Goal: Information Seeking & Learning: Learn about a topic

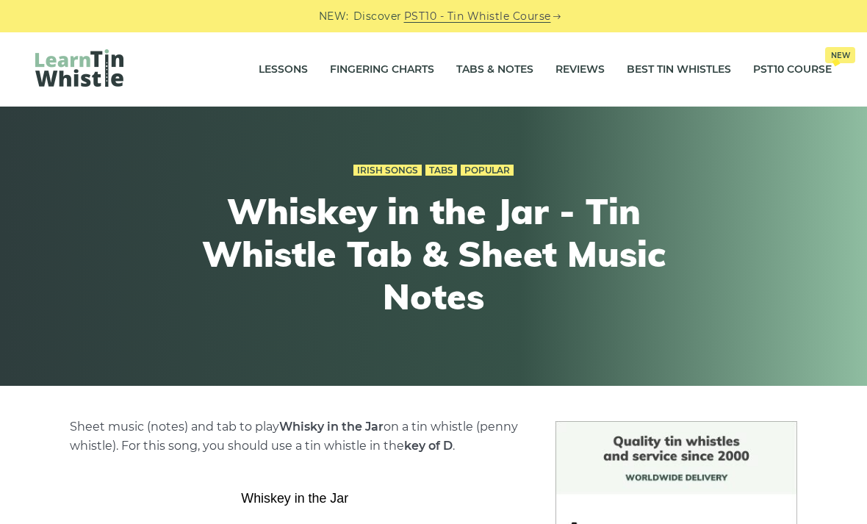
click at [484, 70] on link "Tabs & Notes" at bounding box center [494, 69] width 77 height 37
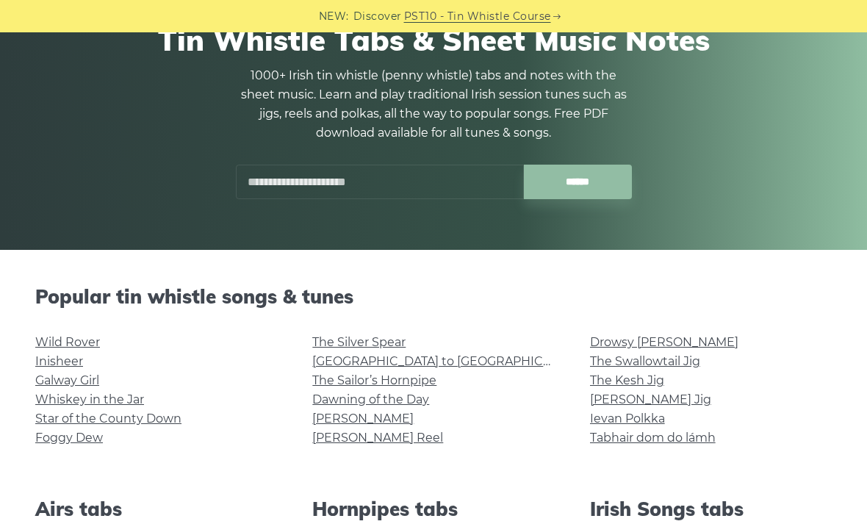
scroll to position [220, 0]
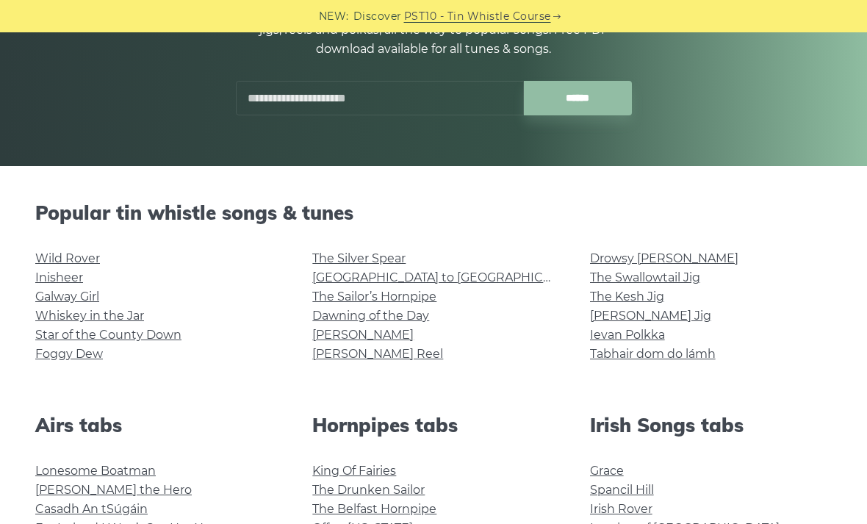
click at [65, 281] on link "Inisheer" at bounding box center [59, 277] width 48 height 14
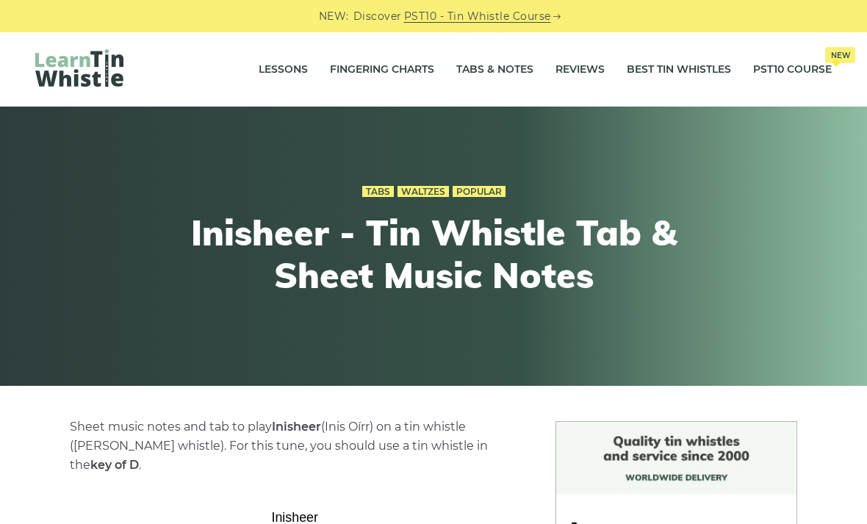
click at [480, 72] on link "Tabs & Notes" at bounding box center [494, 69] width 77 height 37
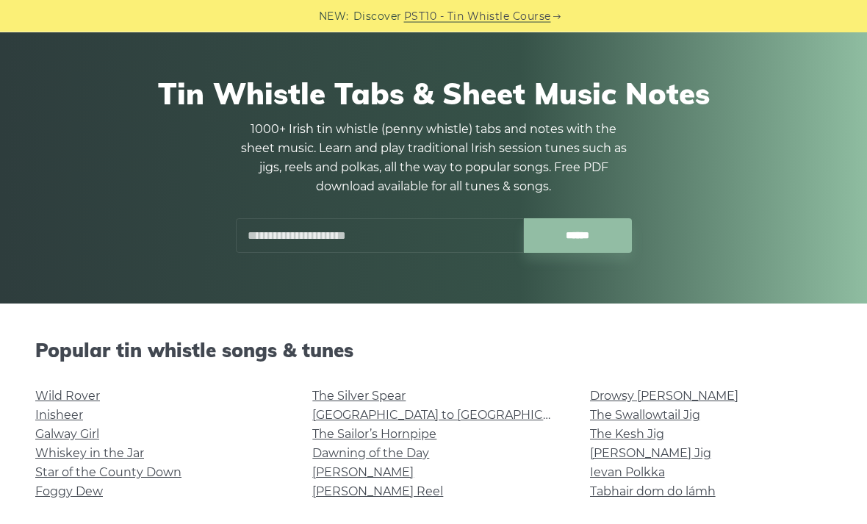
scroll to position [120, 0]
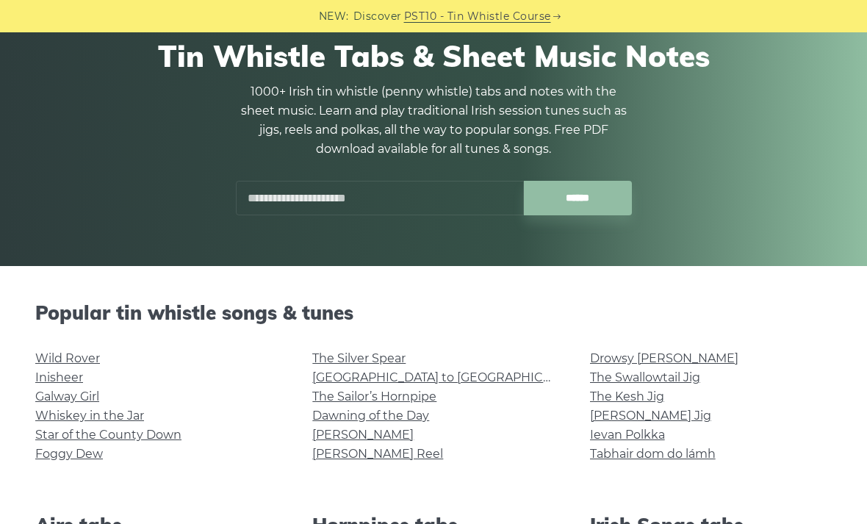
click at [82, 360] on link "Wild Rover" at bounding box center [67, 358] width 65 height 14
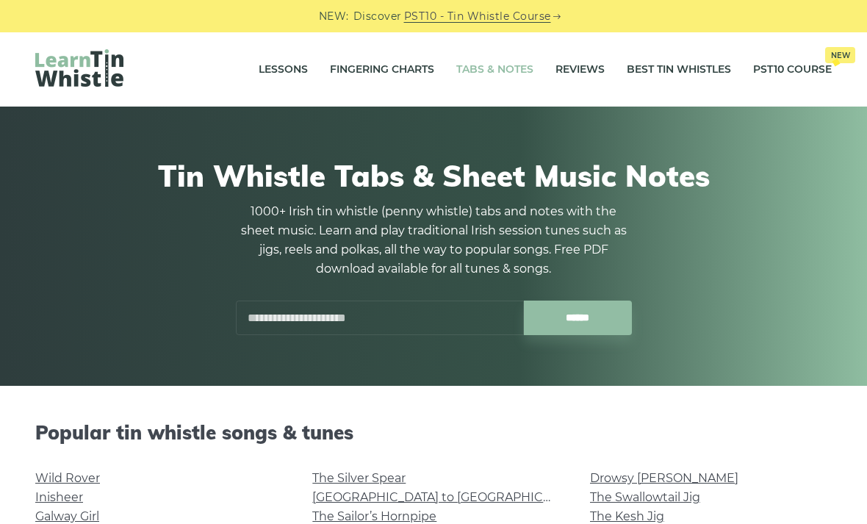
scroll to position [167, 0]
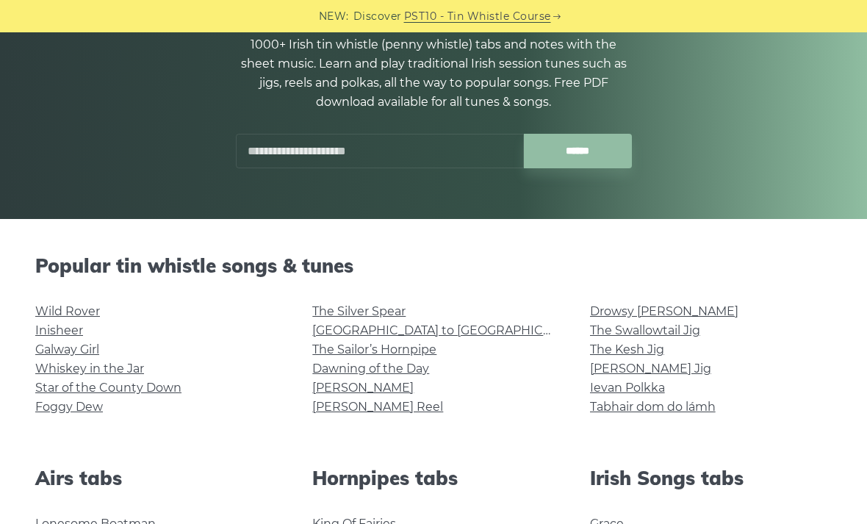
click at [82, 409] on link "Foggy Dew" at bounding box center [69, 407] width 68 height 14
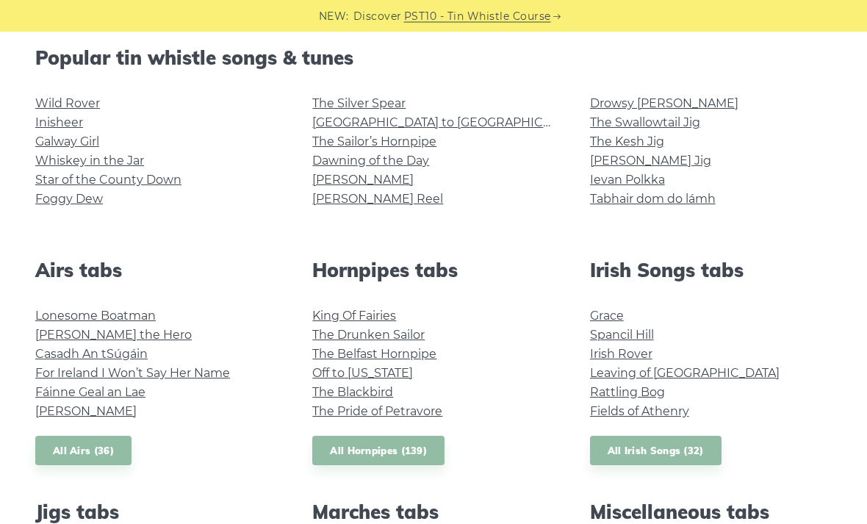
scroll to position [374, 0]
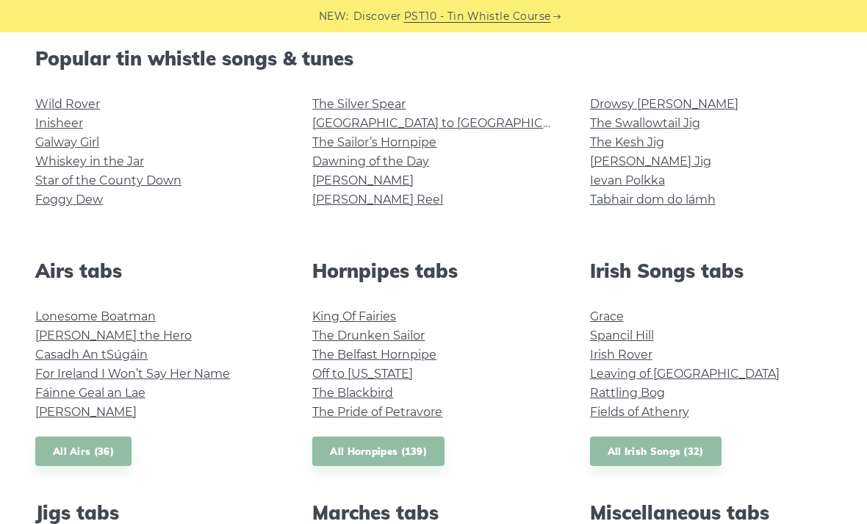
click at [262, 289] on div "Airs tabs Lonesome Boatman Hector the Hero Casadh An tSúgáin For Ireland I Won’…" at bounding box center [156, 362] width 277 height 207
click at [151, 182] on link "Star of the County Down" at bounding box center [108, 180] width 146 height 14
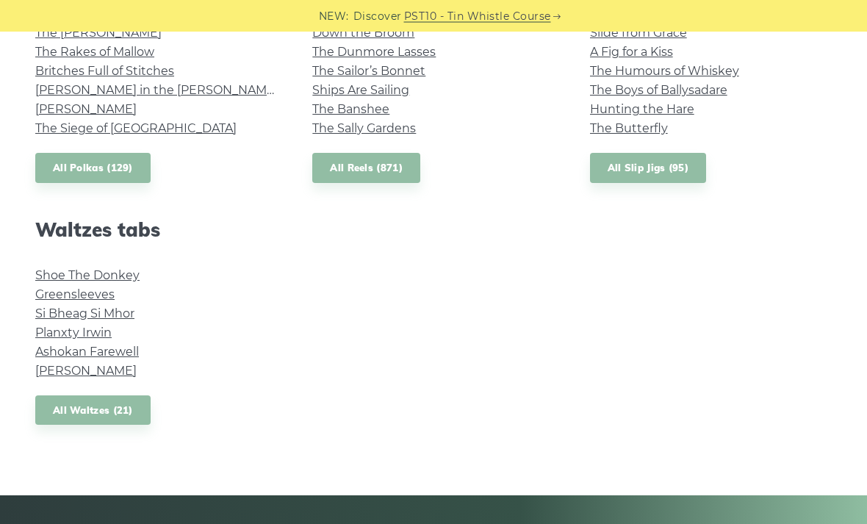
scroll to position [1171, 0]
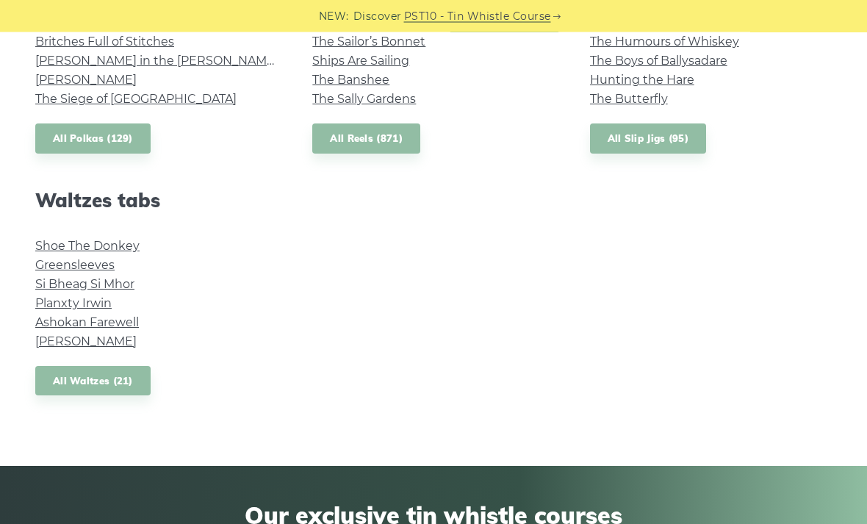
click at [114, 245] on link "Shoe The Donkey" at bounding box center [87, 247] width 104 height 14
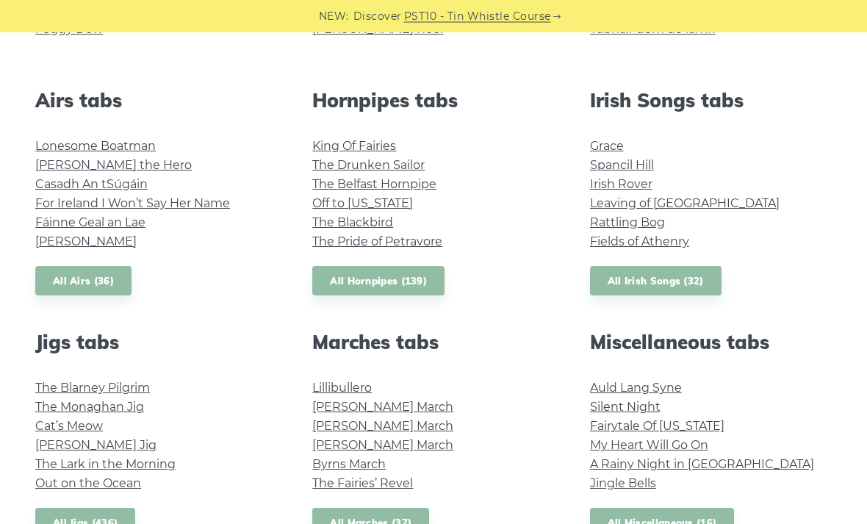
scroll to position [592, 0]
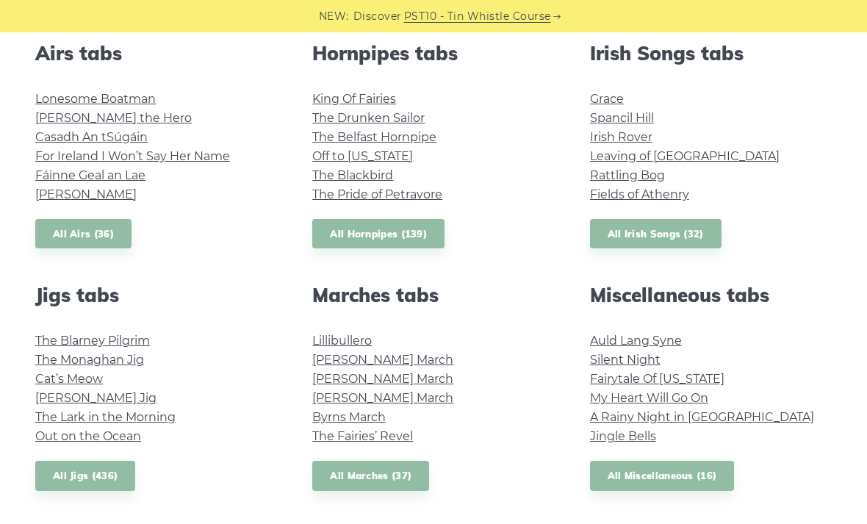
click at [95, 234] on link "All Airs (36)" at bounding box center [83, 234] width 96 height 30
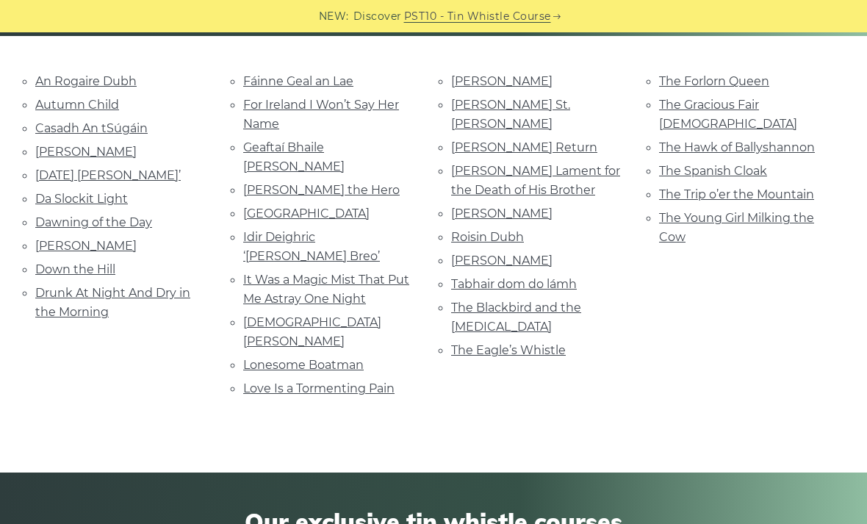
scroll to position [345, 0]
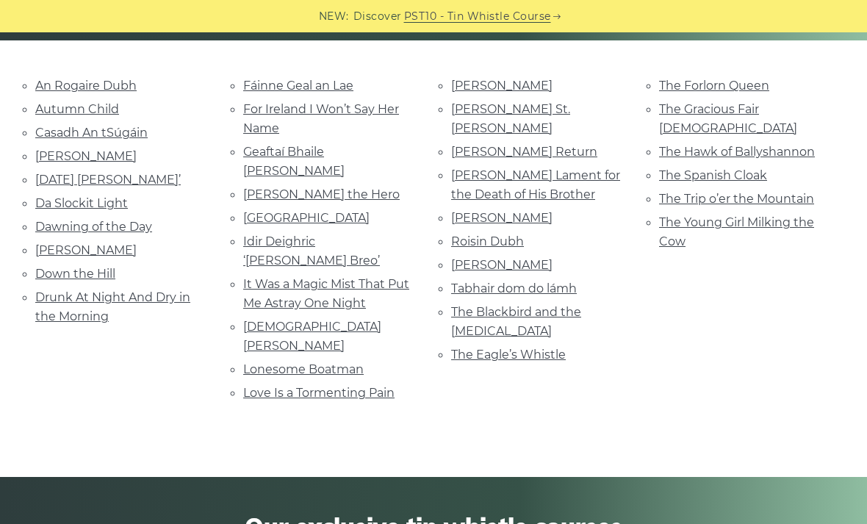
click at [710, 86] on link "The Forlorn Queen" at bounding box center [714, 86] width 110 height 14
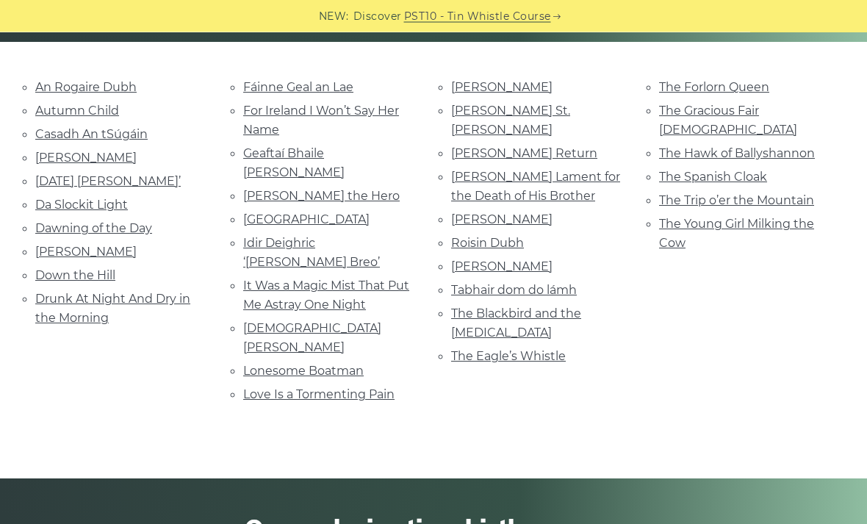
scroll to position [344, 0]
click at [339, 148] on link "Geaftaí Bhaile Buí" at bounding box center [293, 162] width 101 height 33
click at [381, 112] on link "For Ireland I Won’t Say Her Name" at bounding box center [321, 120] width 156 height 33
click at [336, 86] on link "Fáinne Geal an Lae" at bounding box center [298, 87] width 110 height 14
click at [136, 131] on link "Casadh An tSúgáin" at bounding box center [91, 134] width 112 height 14
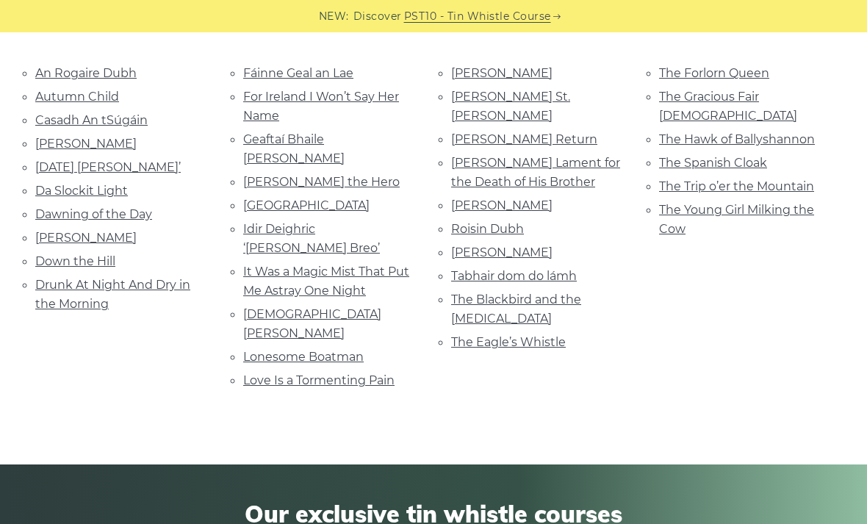
scroll to position [356, 0]
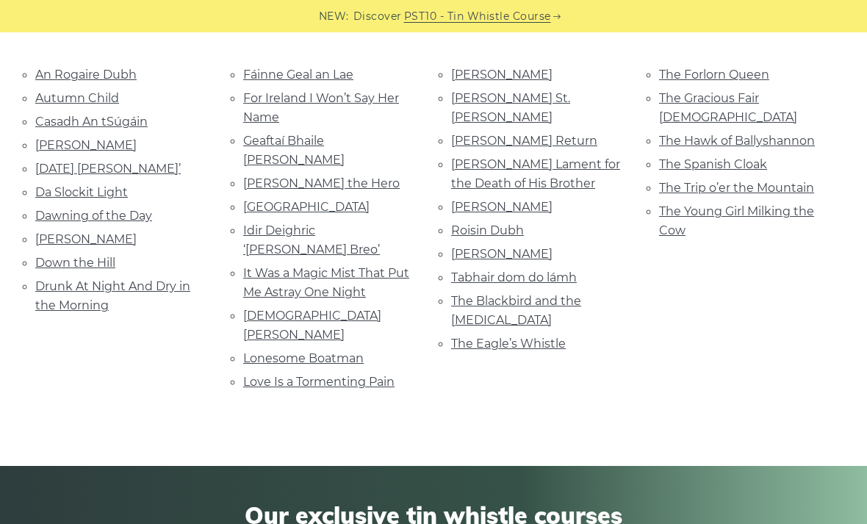
click at [395, 375] on link "Love Is a Tormenting Pain" at bounding box center [318, 382] width 151 height 14
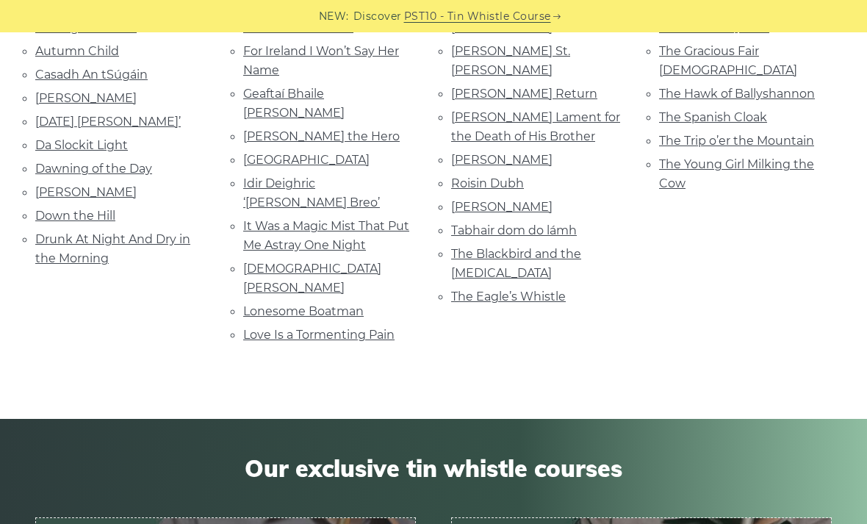
click at [357, 304] on link "Lonesome Boatman" at bounding box center [303, 311] width 121 height 14
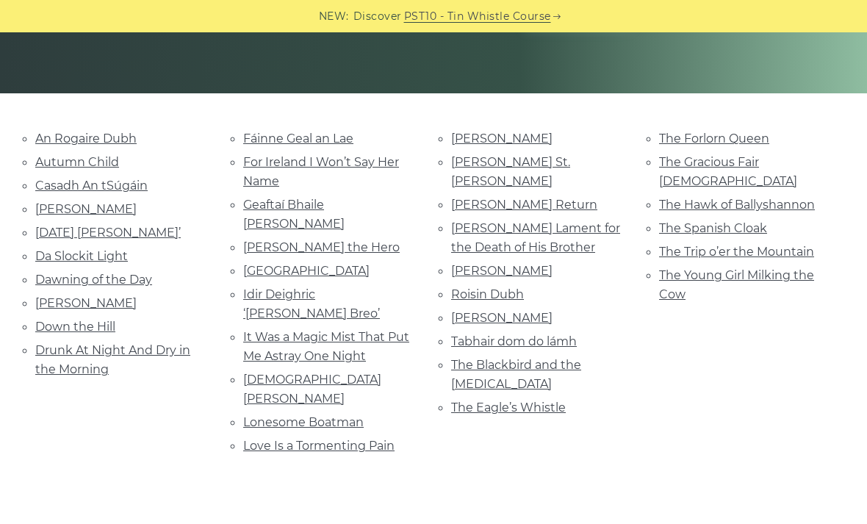
scroll to position [315, 0]
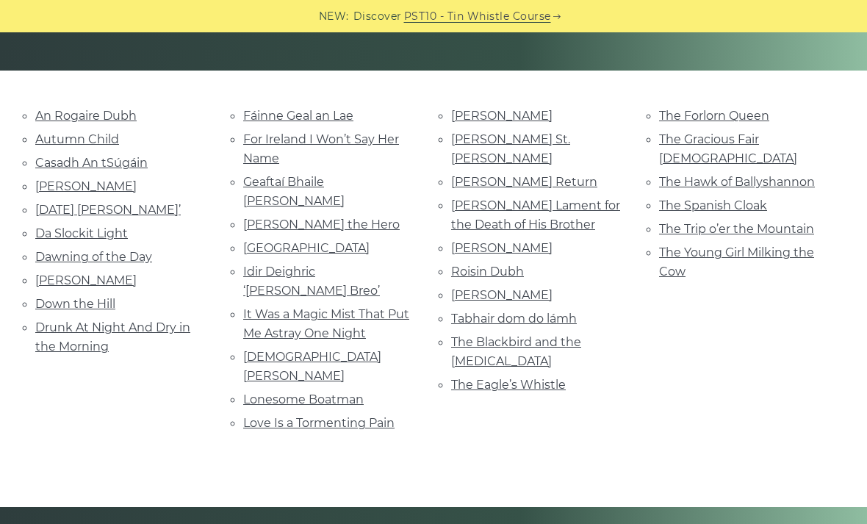
click at [585, 201] on link "Nathaniel Gow’s Lament for the Death of His Brother" at bounding box center [535, 214] width 169 height 33
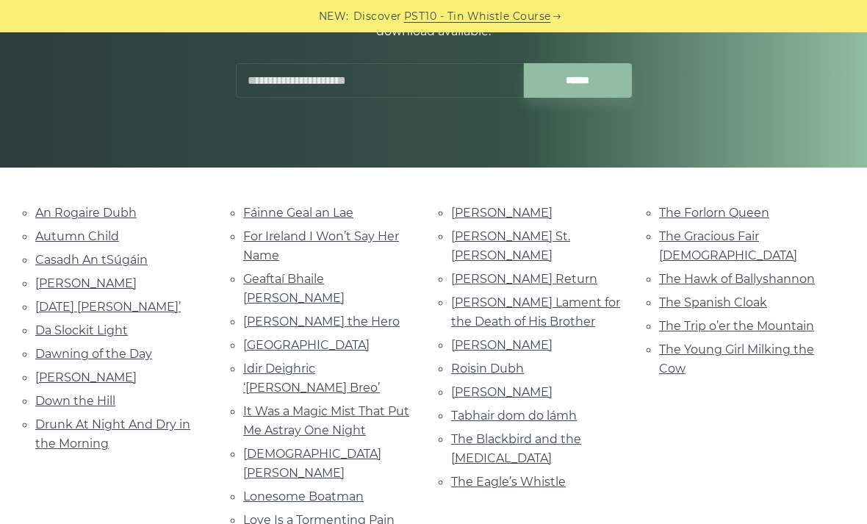
scroll to position [329, 0]
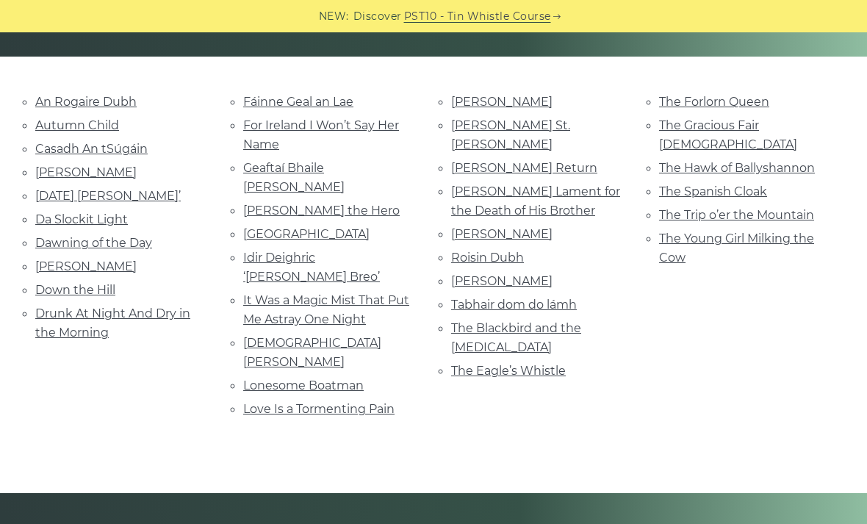
click at [507, 251] on link "Roisin Dubh" at bounding box center [487, 258] width 73 height 14
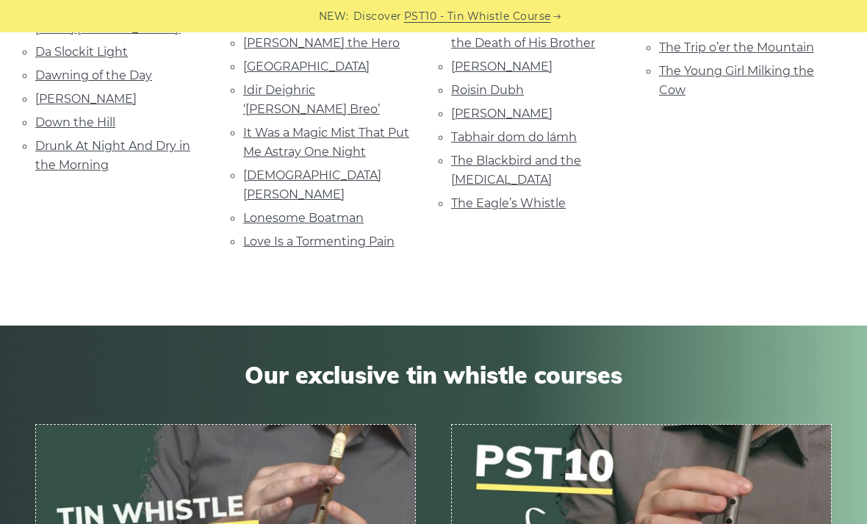
scroll to position [498, 0]
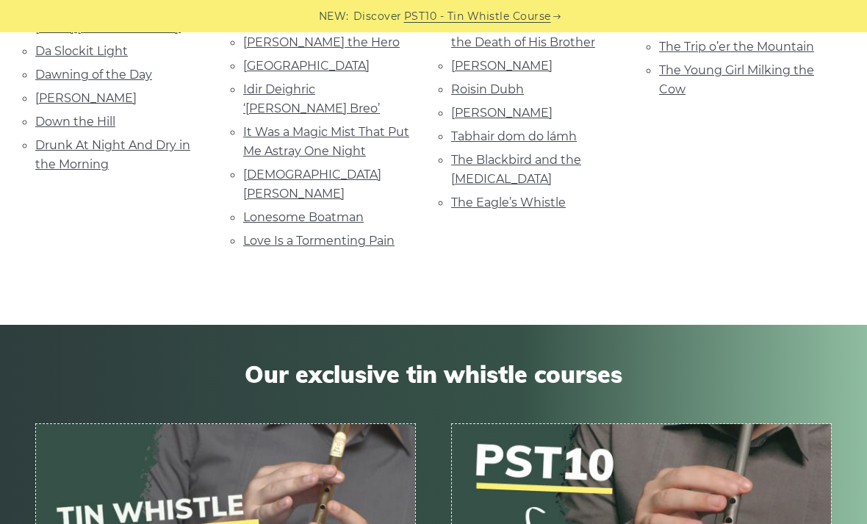
click at [501, 195] on link "The Eagle’s Whistle" at bounding box center [508, 202] width 115 height 14
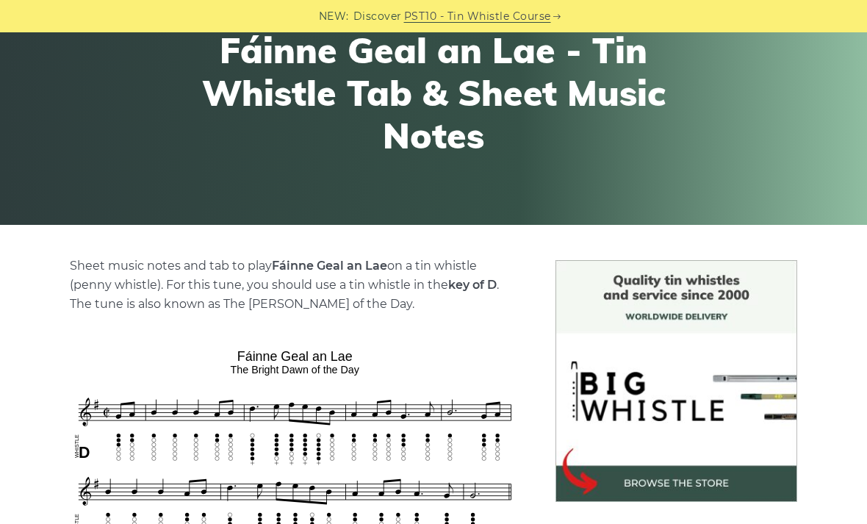
scroll to position [146, 0]
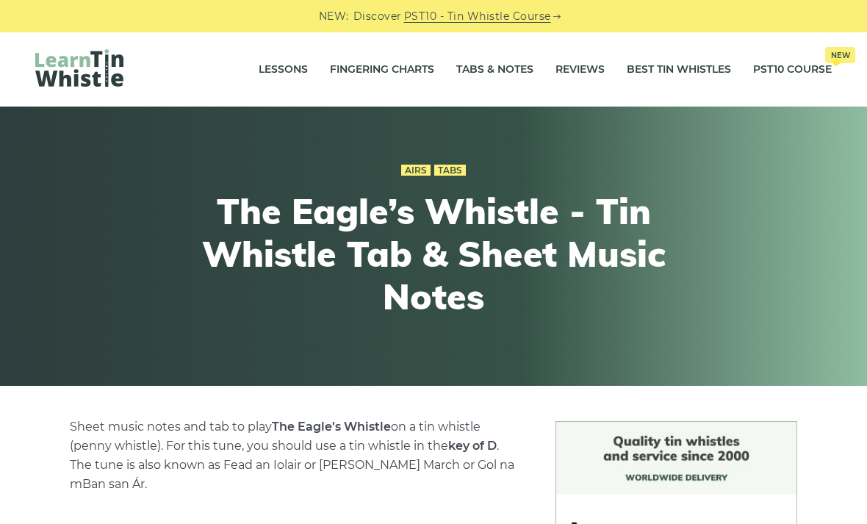
click at [498, 73] on link "Tabs & Notes" at bounding box center [494, 69] width 77 height 37
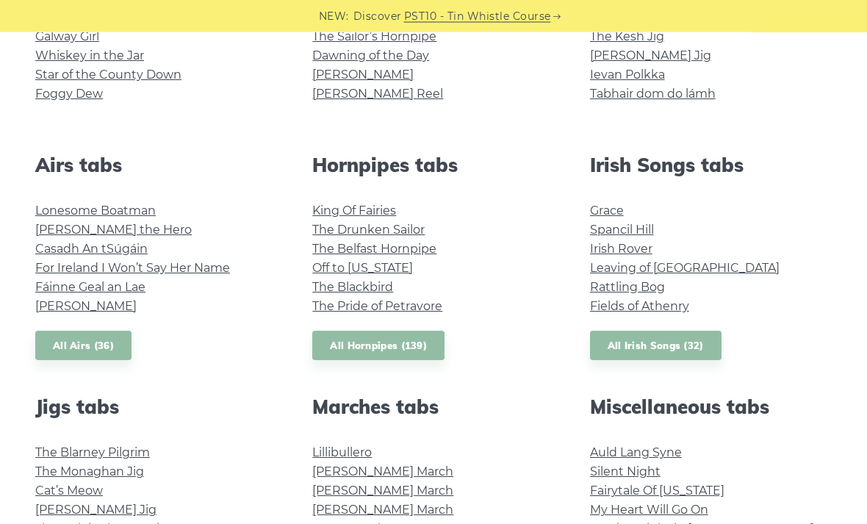
scroll to position [480, 0]
click at [426, 345] on link "All Hornpipes (139)" at bounding box center [378, 346] width 132 height 30
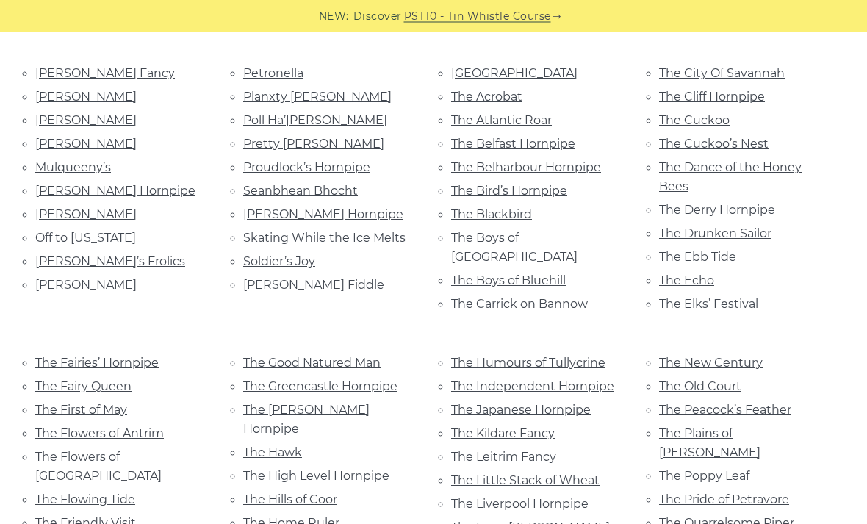
scroll to position [686, 0]
click at [716, 226] on link "The Drunken Sailor" at bounding box center [715, 233] width 112 height 14
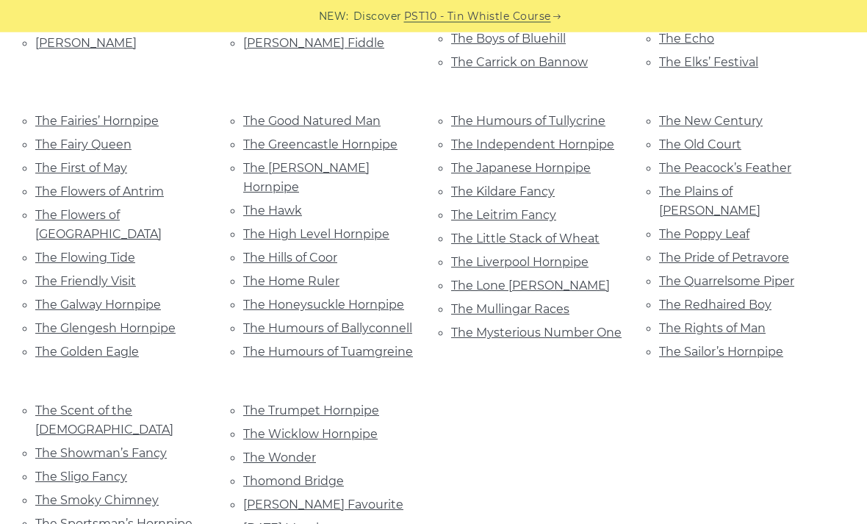
scroll to position [927, 0]
click at [153, 184] on link "The Flowers of Antrim" at bounding box center [99, 191] width 129 height 14
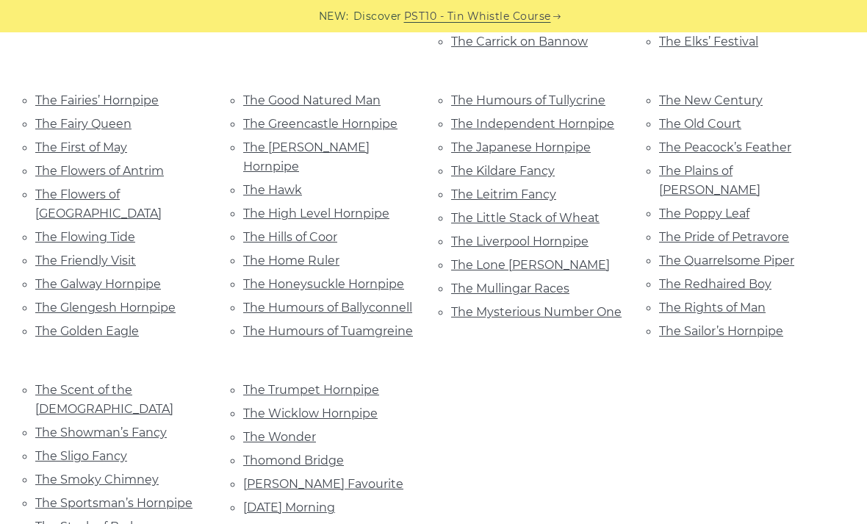
scroll to position [947, 0]
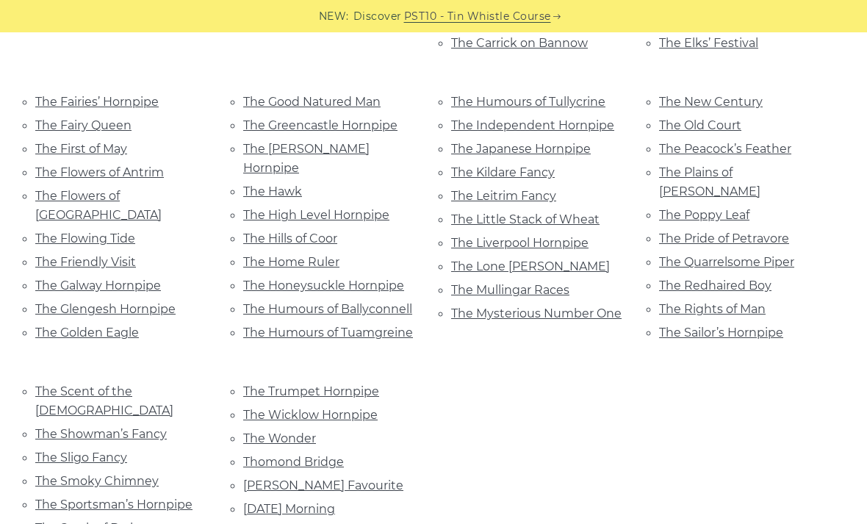
click at [140, 384] on link "The Scent of the Bog" at bounding box center [104, 400] width 138 height 33
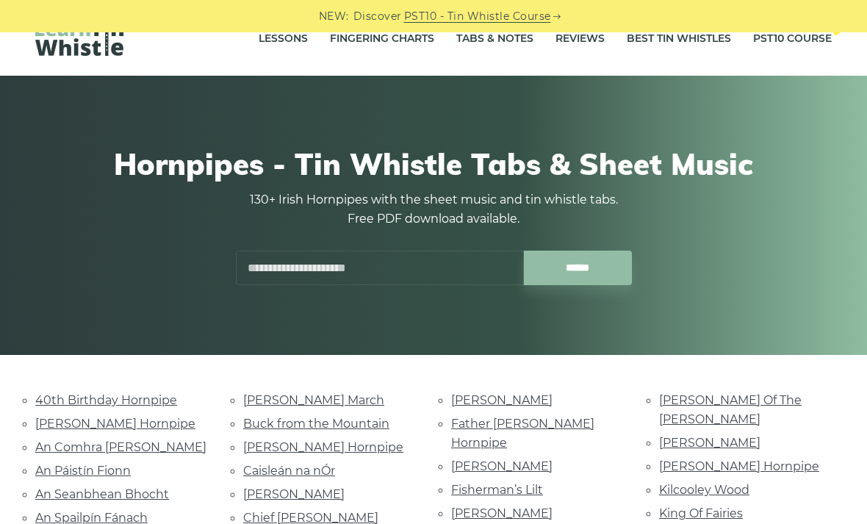
scroll to position [0, 0]
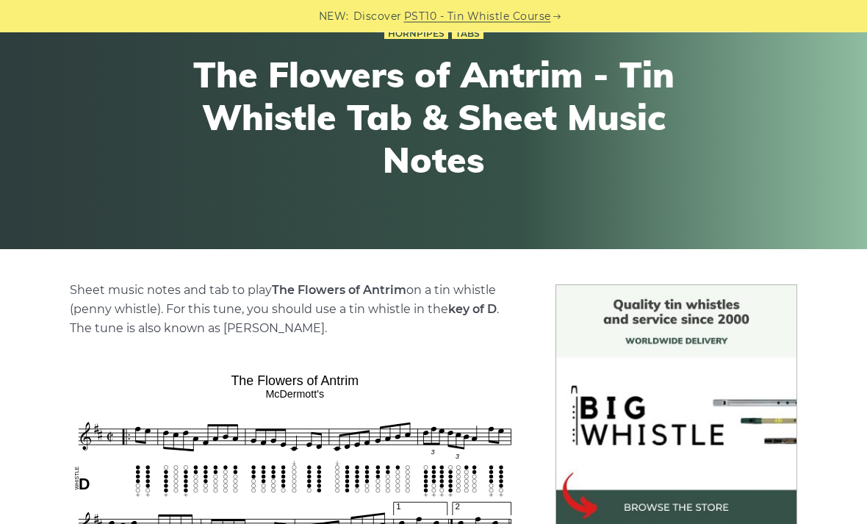
scroll to position [122, 0]
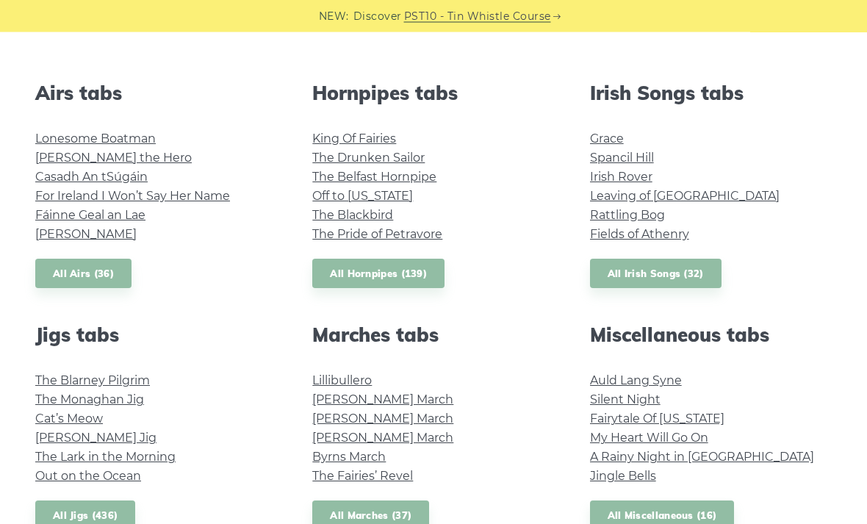
scroll to position [552, 0]
click at [642, 272] on link "All Irish Songs (32)" at bounding box center [656, 274] width 132 height 30
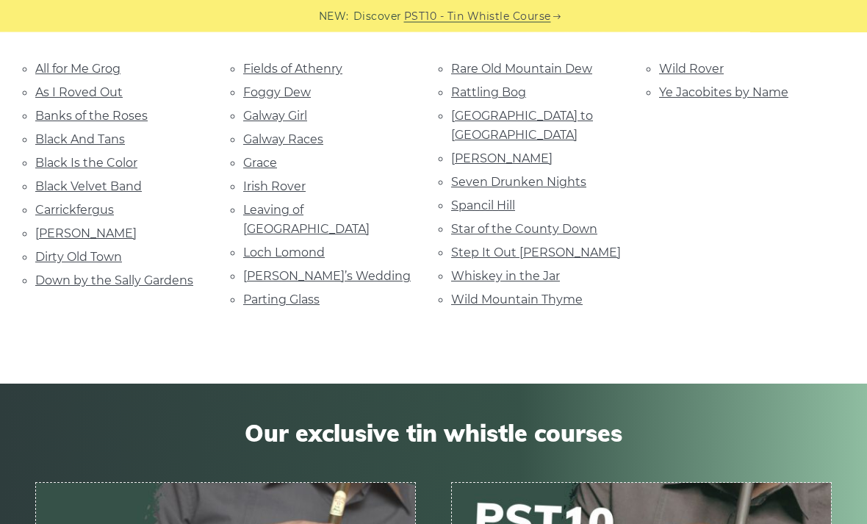
scroll to position [357, 0]
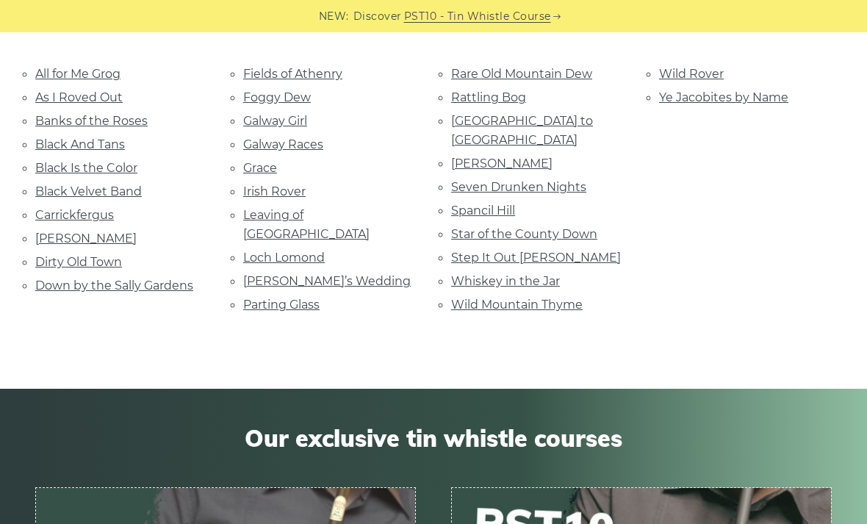
click at [315, 78] on link "Fields of Athenry" at bounding box center [292, 74] width 99 height 14
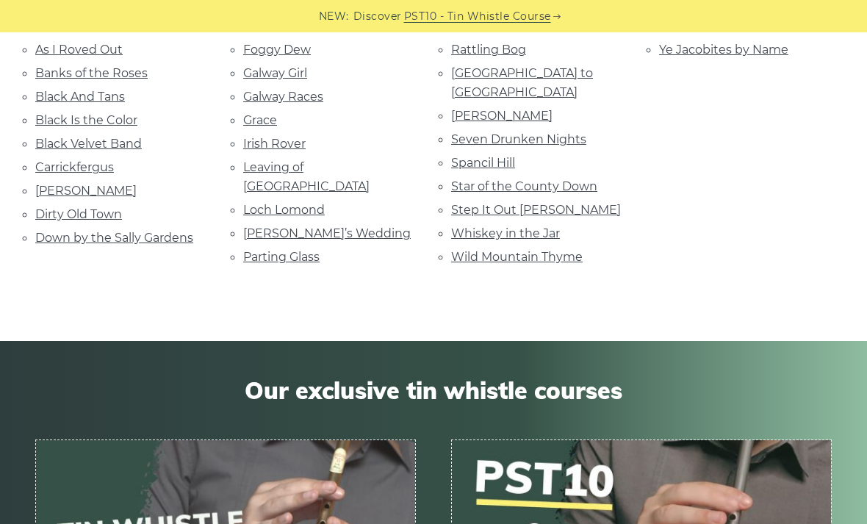
click at [253, 203] on link "Loch Lomond" at bounding box center [284, 210] width 82 height 14
